Goal: Book appointment/travel/reservation

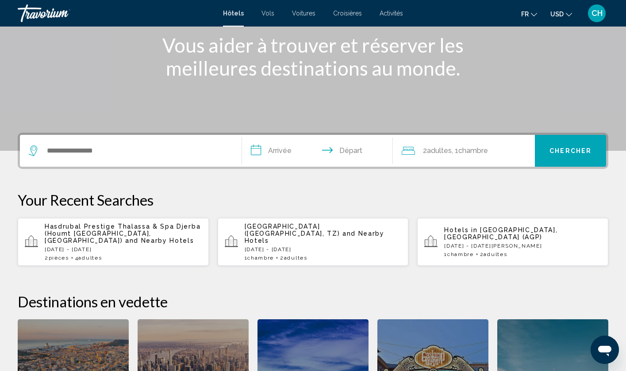
scroll to position [147, 0]
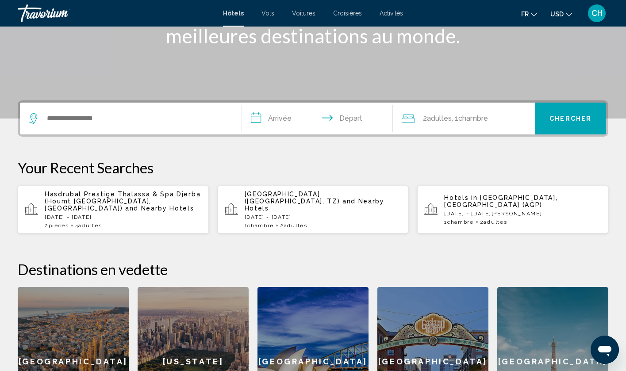
click at [179, 129] on div "Search widget" at bounding box center [131, 119] width 204 height 32
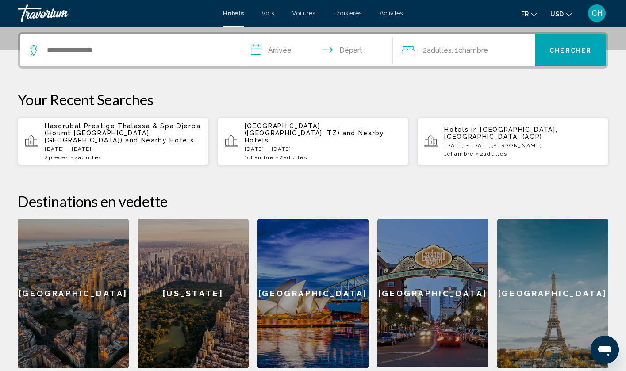
scroll to position [219, 0]
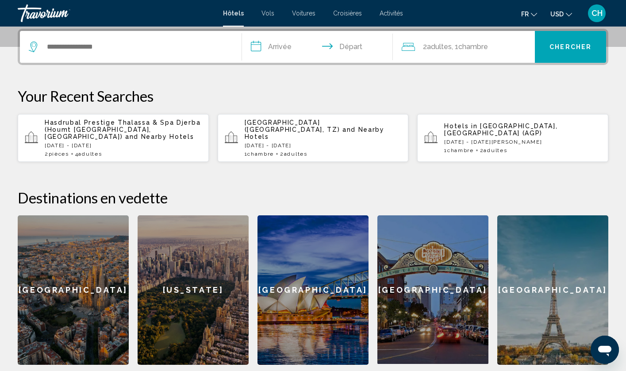
click at [161, 58] on div "Search widget" at bounding box center [131, 47] width 204 height 32
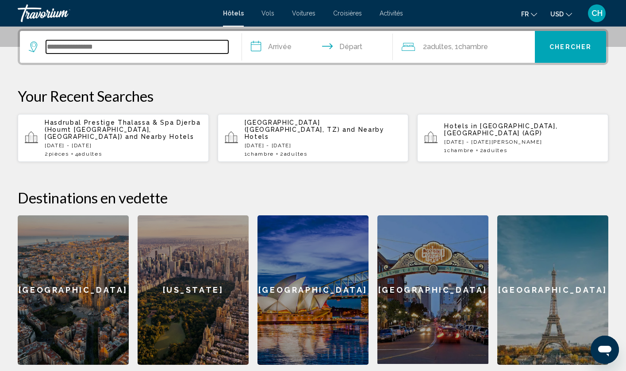
click at [159, 46] on input "Search widget" at bounding box center [137, 46] width 182 height 13
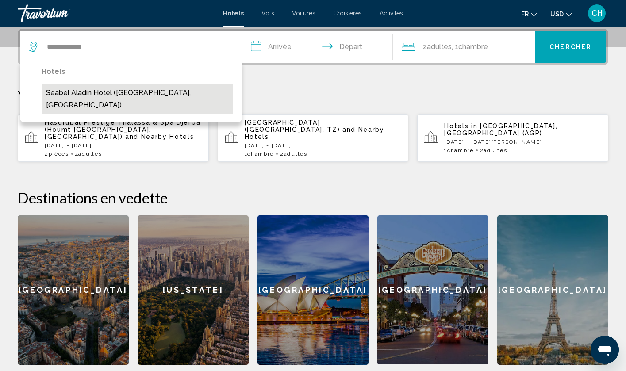
click at [157, 96] on button "Seabel Aladin Hotel (Houmt El Souk, TN)" at bounding box center [138, 99] width 192 height 29
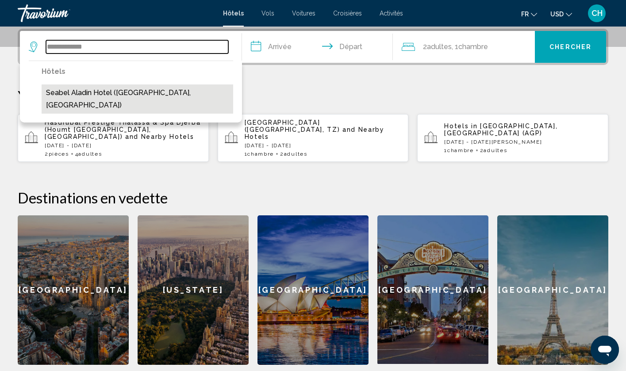
type input "**********"
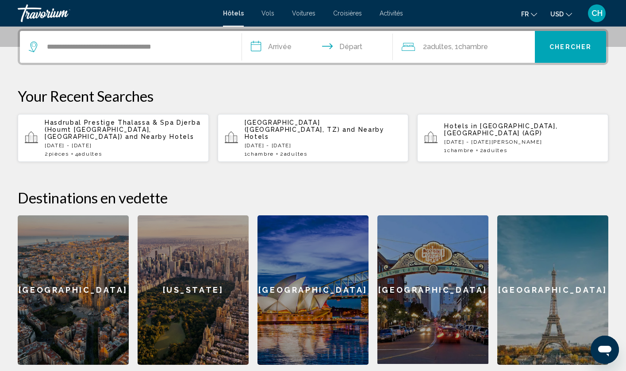
click at [283, 43] on input "**********" at bounding box center [319, 48] width 154 height 35
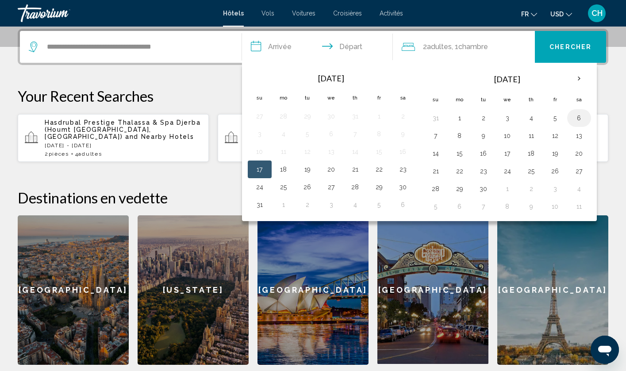
click at [578, 123] on button "6" at bounding box center [579, 118] width 14 height 12
click at [490, 139] on button "9" at bounding box center [484, 136] width 14 height 12
type input "**********"
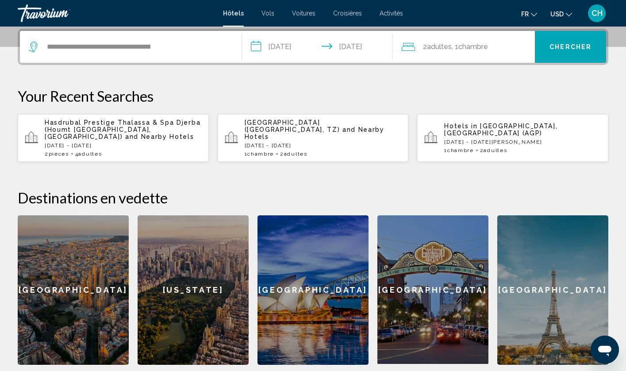
click at [561, 57] on button "Chercher" at bounding box center [570, 47] width 71 height 32
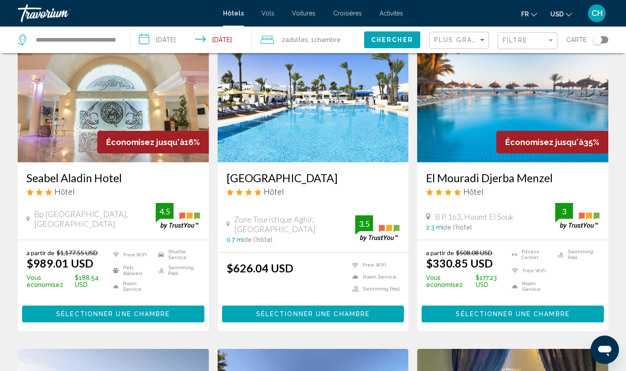
scroll to position [91, 0]
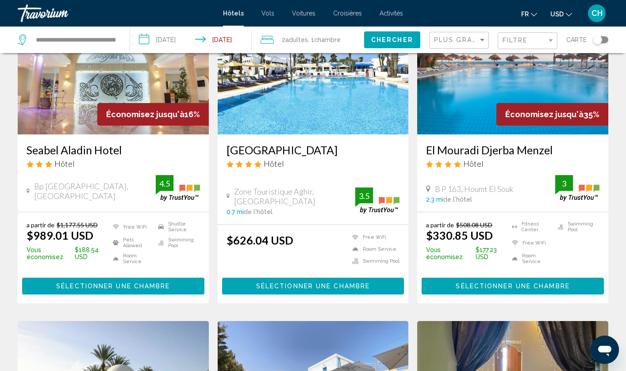
click at [124, 287] on span "Sélectionner une chambre" at bounding box center [113, 286] width 114 height 7
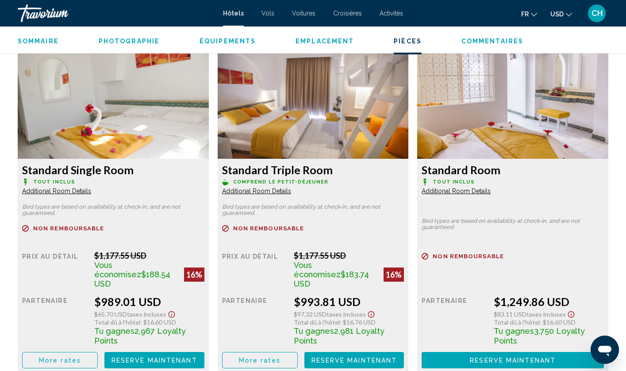
scroll to position [1201, 0]
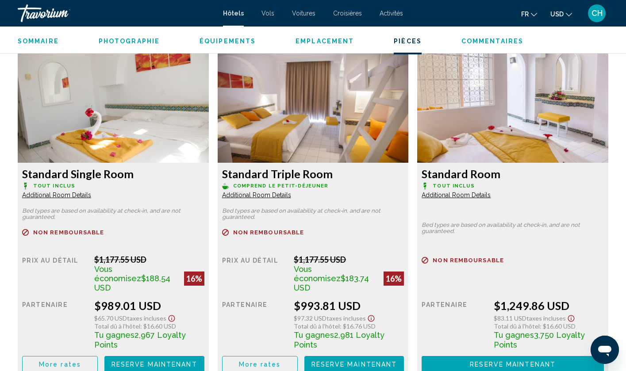
click at [54, 12] on div "Travorium" at bounding box center [62, 13] width 88 height 18
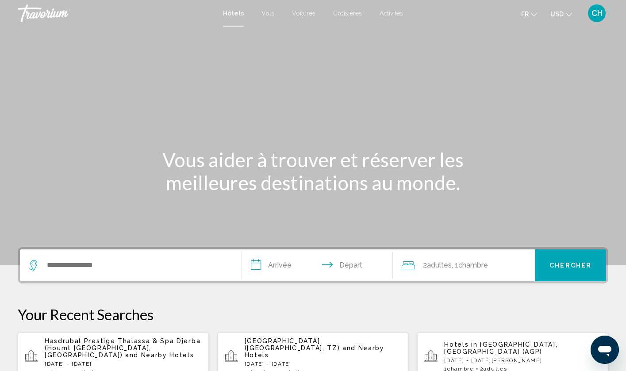
click at [141, 253] on div "Search widget" at bounding box center [131, 266] width 204 height 32
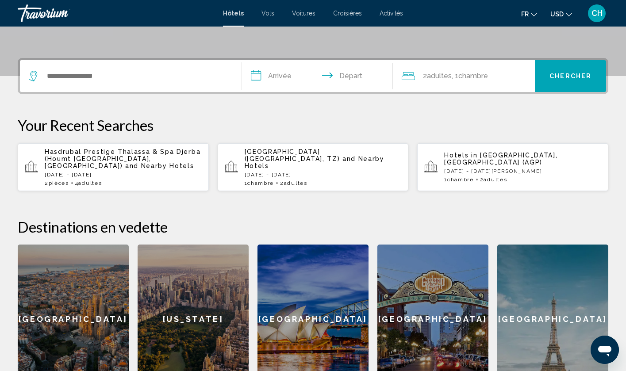
scroll to position [219, 0]
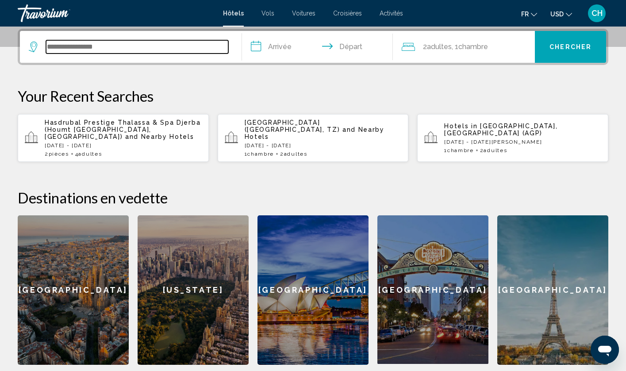
click at [156, 47] on input "Search widget" at bounding box center [137, 46] width 182 height 13
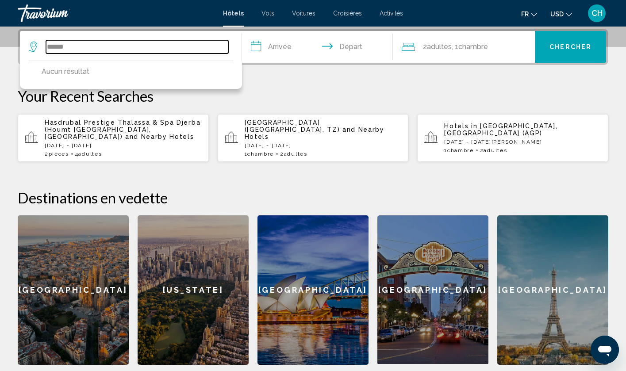
drag, startPoint x: 156, startPoint y: 47, endPoint x: 144, endPoint y: 48, distance: 12.0
click at [144, 48] on input "******" at bounding box center [137, 46] width 182 height 13
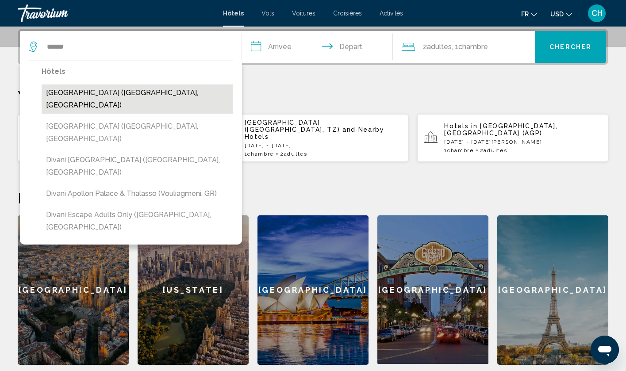
click at [132, 90] on button "Divani Corfu Palace (Corfu, GR)" at bounding box center [138, 99] width 192 height 29
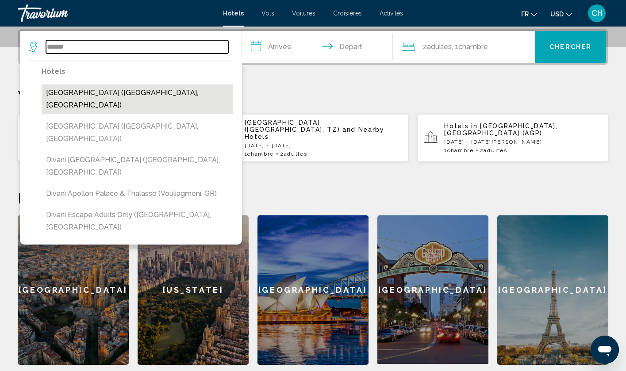
type input "**********"
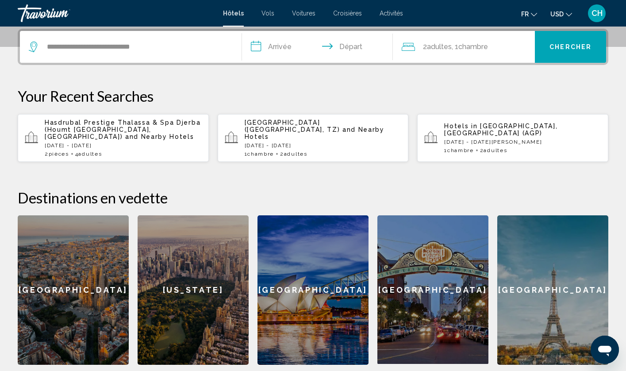
click at [300, 50] on input "**********" at bounding box center [319, 48] width 154 height 35
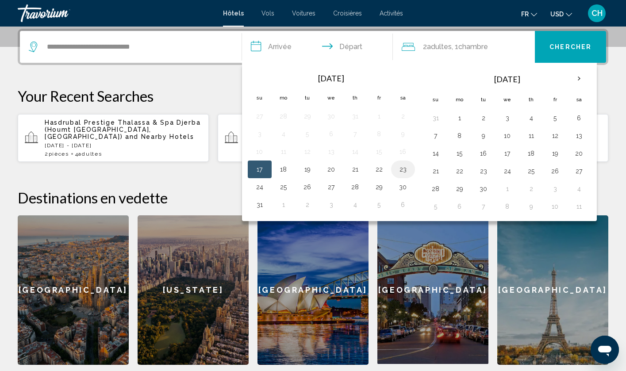
click at [402, 169] on button "23" at bounding box center [403, 169] width 14 height 12
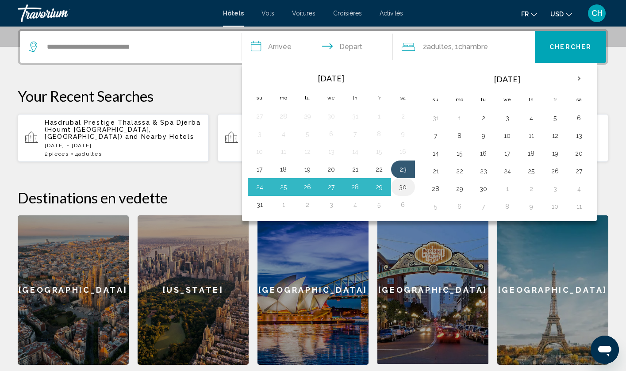
click at [404, 189] on button "30" at bounding box center [403, 187] width 14 height 12
type input "**********"
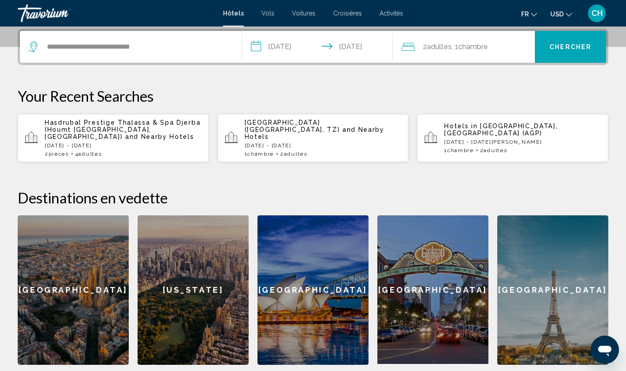
click at [558, 53] on button "Chercher" at bounding box center [570, 47] width 71 height 32
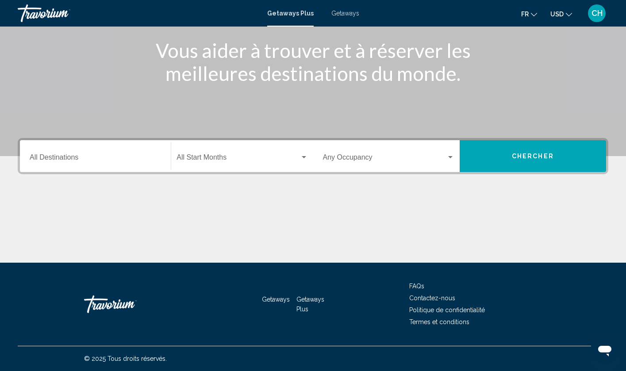
scroll to position [109, 0]
click at [103, 157] on input "Destination All Destinations" at bounding box center [95, 159] width 131 height 8
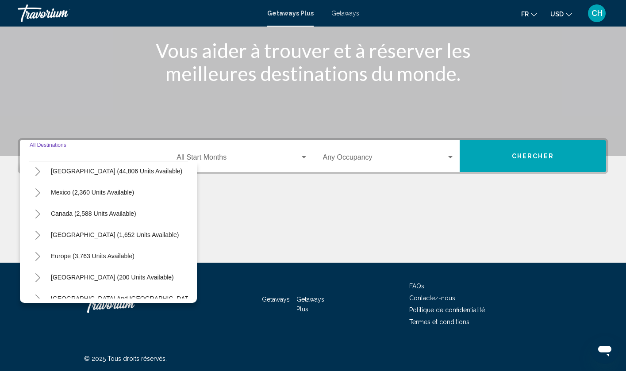
scroll to position [34, 0]
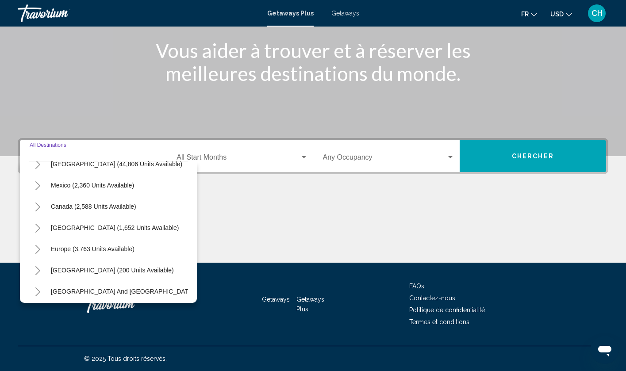
click at [37, 187] on icon "Toggle Mexico (2,360 units available)" at bounding box center [38, 185] width 7 height 9
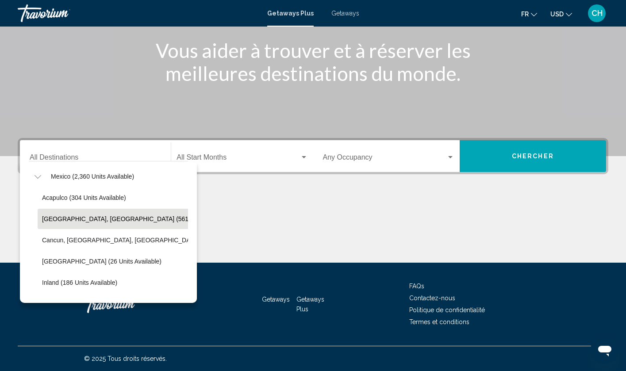
scroll to position [43, 0]
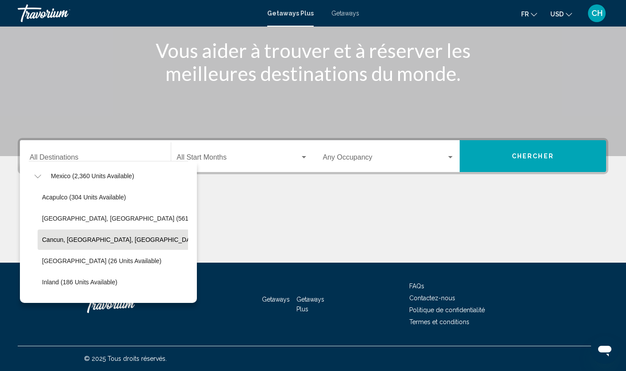
click at [100, 242] on span "Cancun, Cozumel, Riviera Maya (342 units available)" at bounding box center [149, 239] width 215 height 7
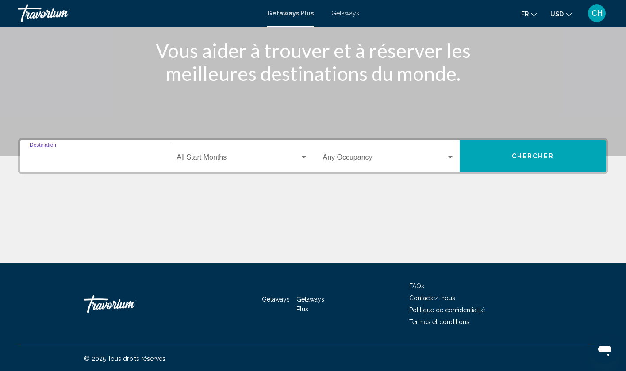
type input "**********"
click at [253, 154] on div "Start Month All Start Months" at bounding box center [242, 156] width 131 height 28
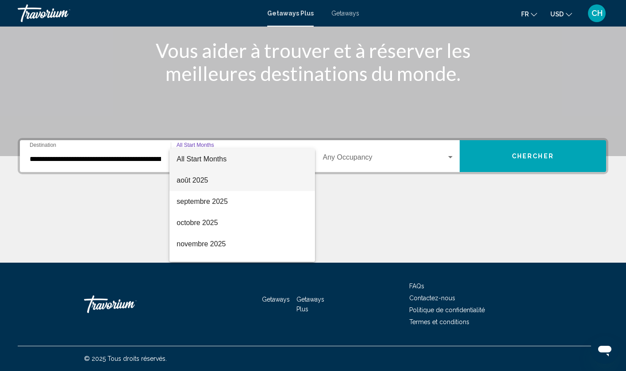
click at [272, 178] on span "août 2025" at bounding box center [242, 180] width 131 height 21
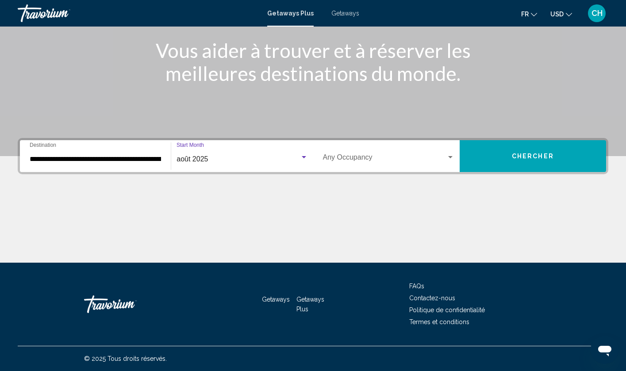
click at [500, 154] on button "Chercher" at bounding box center [533, 156] width 146 height 32
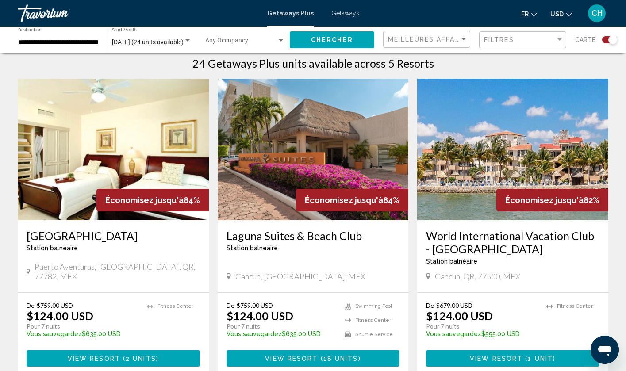
scroll to position [289, 0]
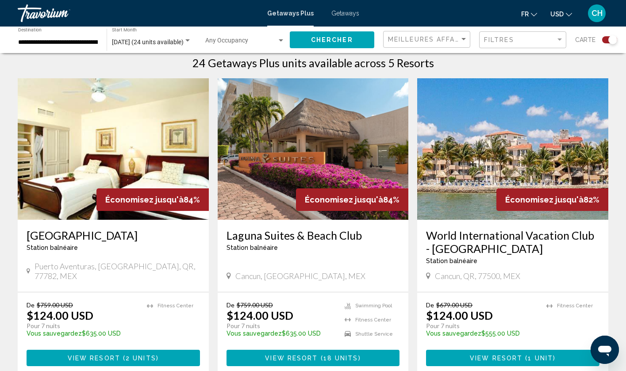
click at [299, 128] on img "Main content" at bounding box center [313, 149] width 191 height 142
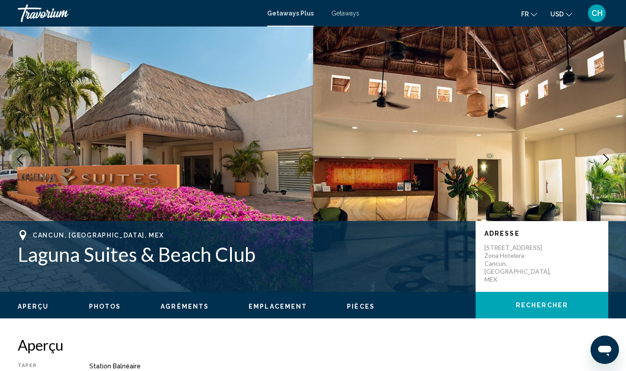
click at [145, 257] on h1 "Laguna Suites & Beach Club" at bounding box center [242, 254] width 449 height 23
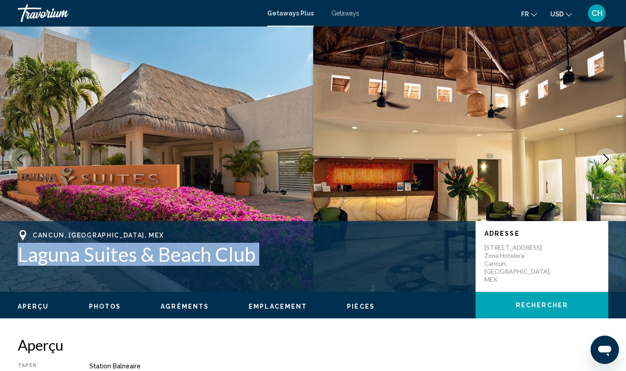
copy h1 "Laguna Suites & Beach Club"
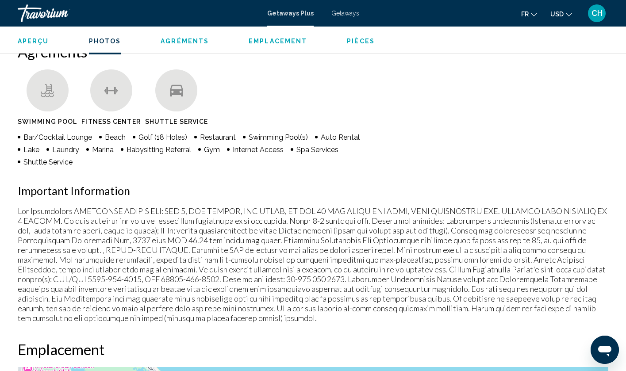
scroll to position [586, 0]
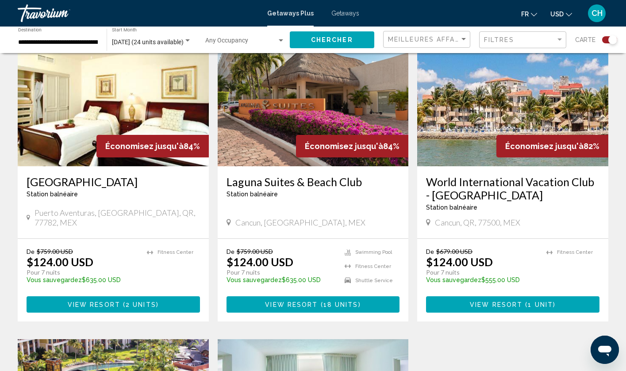
scroll to position [343, 0]
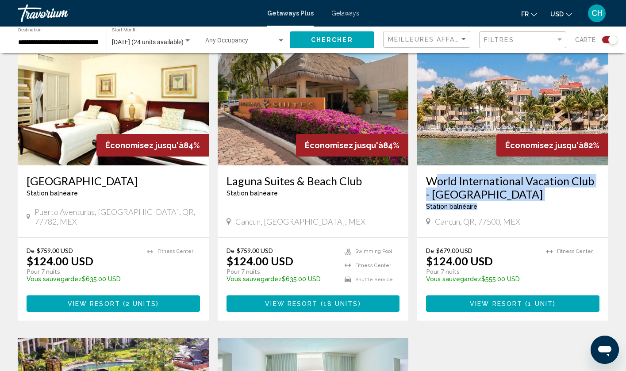
drag, startPoint x: 510, startPoint y: 204, endPoint x: 423, endPoint y: 177, distance: 91.0
click at [423, 177] on div "World International Vacation Club - Coral Mar Station balnéaire - Ceci est une …" at bounding box center [512, 201] width 191 height 72
click at [616, 221] on div "← Déplacement vers la gauche → Déplacement vers la droite ↑ Déplacement vers le…" at bounding box center [313, 200] width 626 height 962
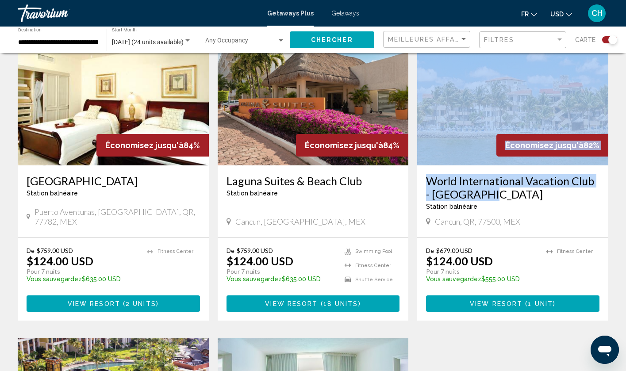
drag, startPoint x: 414, startPoint y: 177, endPoint x: 478, endPoint y: 196, distance: 66.9
click at [478, 196] on app-exchanges-search-item "Économisez jusqu'à 82% World International Vacation Club - Coral Mar Station ba…" at bounding box center [513, 172] width 200 height 297
click at [616, 223] on div "← Déplacement vers la gauche → Déplacement vers la droite ↑ Déplacement vers le…" at bounding box center [313, 200] width 626 height 962
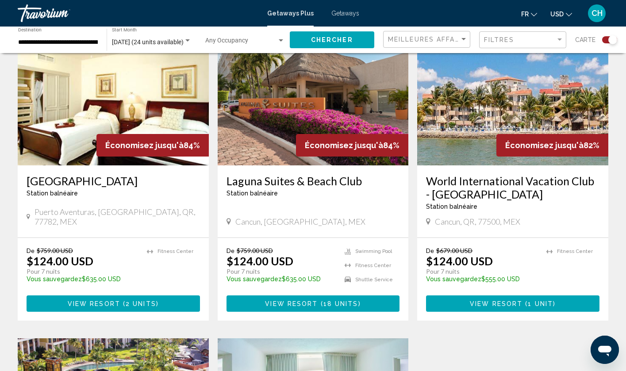
click at [537, 192] on h3 "World International Vacation Club - Coral Mar" at bounding box center [512, 187] width 173 height 27
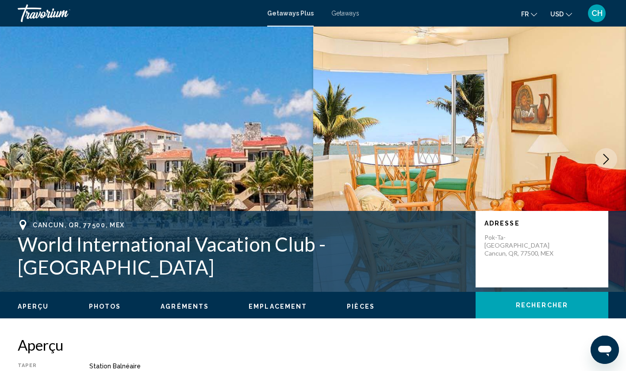
click at [192, 258] on h1 "World International Vacation Club - Coral Mar" at bounding box center [242, 256] width 449 height 46
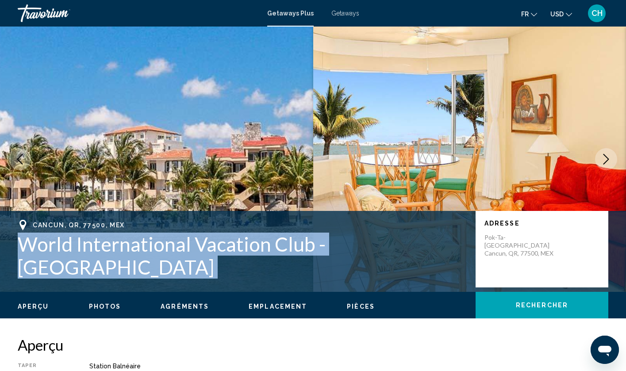
copy h1 "World International Vacation Club - Coral Mar"
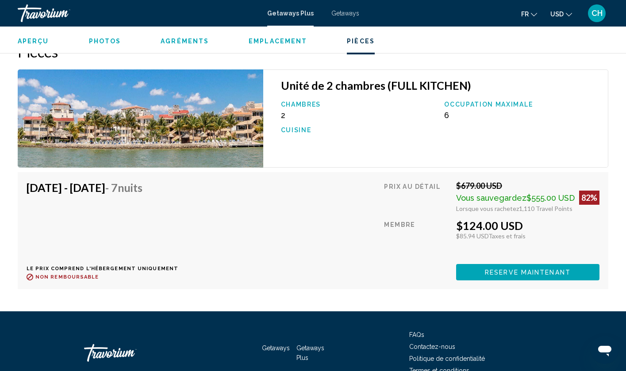
scroll to position [1358, 0]
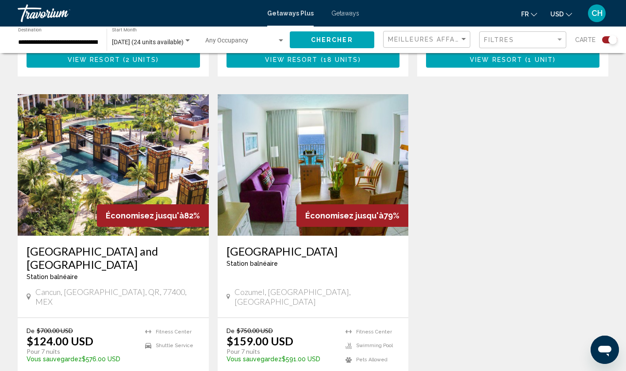
scroll to position [588, 0]
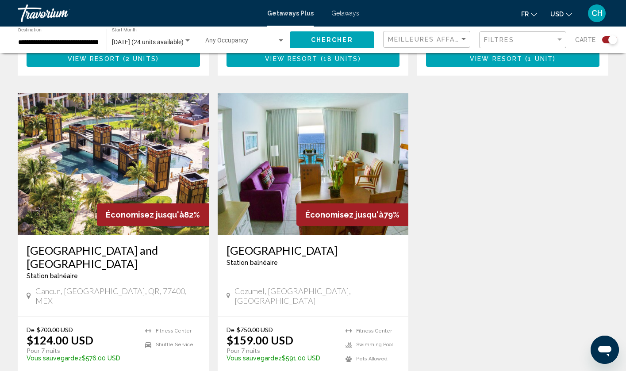
drag, startPoint x: 14, startPoint y: 246, endPoint x: 126, endPoint y: 270, distance: 114.5
click at [126, 270] on app-exchanges-search-item "Économisez jusqu'à 82% Villa del Palmar Cancún Beach Resort and Spa Station bal…" at bounding box center [113, 246] width 200 height 307
copy div "Économisez jusqu'à 82% Villa del Palmar Cancún Beach Resort and Spa"
click at [169, 214] on span "Économisez jusqu'à" at bounding box center [145, 214] width 78 height 9
click at [172, 186] on img "Main content" at bounding box center [113, 164] width 191 height 142
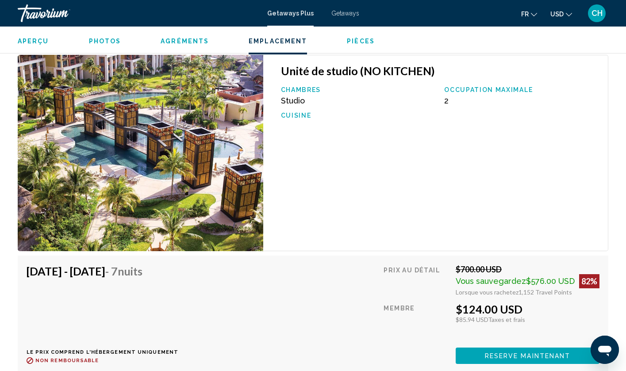
scroll to position [1427, 0]
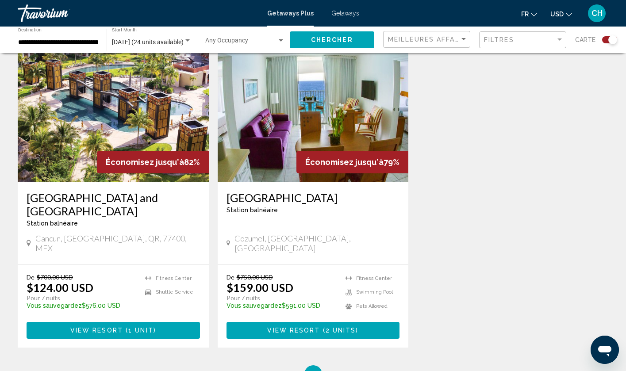
scroll to position [635, 0]
